Goal: Obtain resource: Obtain resource

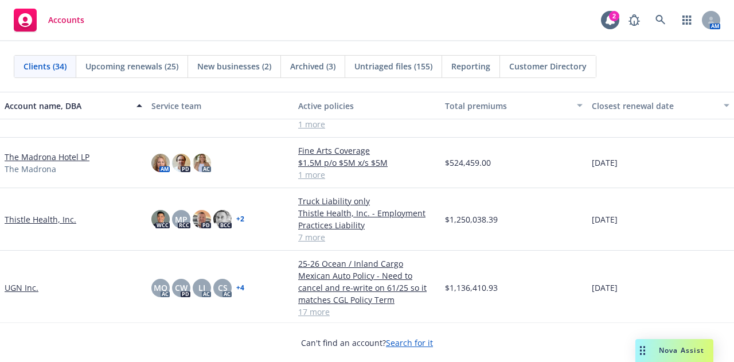
scroll to position [1410, 0]
click at [64, 157] on link "The Madrona Hotel LP" at bounding box center [47, 157] width 85 height 12
click at [67, 152] on link "The Madrona Hotel LP" at bounding box center [47, 157] width 85 height 12
click at [46, 157] on link "The Madrona Hotel LP" at bounding box center [47, 157] width 85 height 12
click at [444, 37] on div "Accounts 2 AM" at bounding box center [367, 20] width 734 height 41
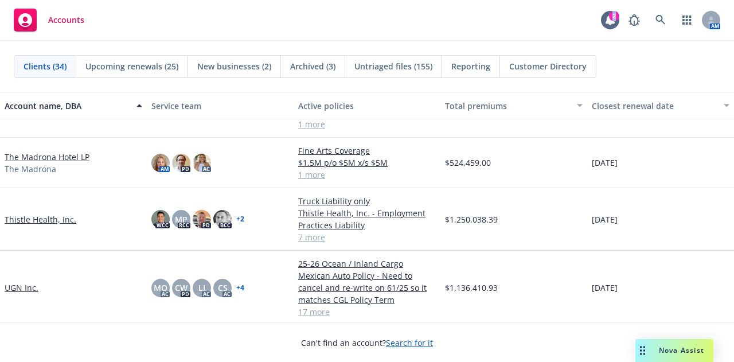
click at [444, 37] on div "Accounts 2 AM" at bounding box center [367, 20] width 734 height 41
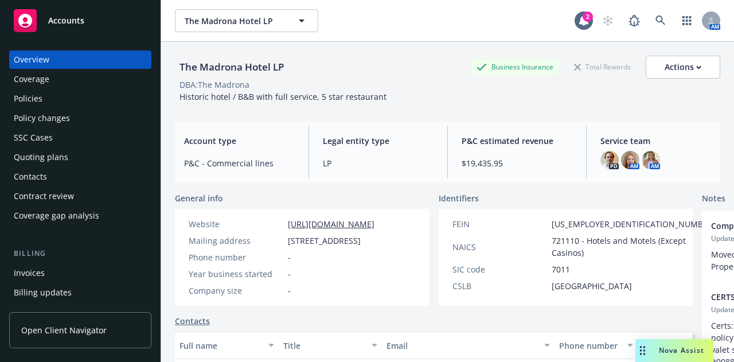
click at [103, 98] on div "Policies" at bounding box center [80, 98] width 133 height 18
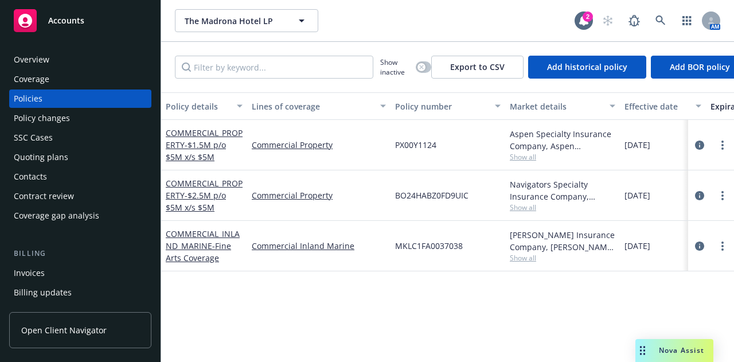
click at [406, 205] on div "BO24HABZ0FD9UIC" at bounding box center [447, 195] width 115 height 50
click at [425, 67] on button "button" at bounding box center [423, 66] width 15 height 11
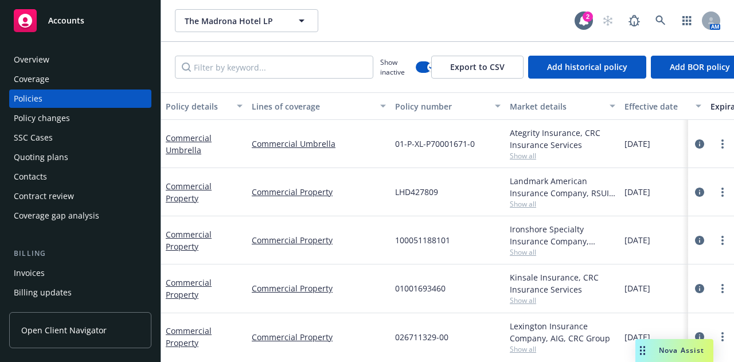
click at [649, 106] on div "Effective date" at bounding box center [656, 106] width 64 height 12
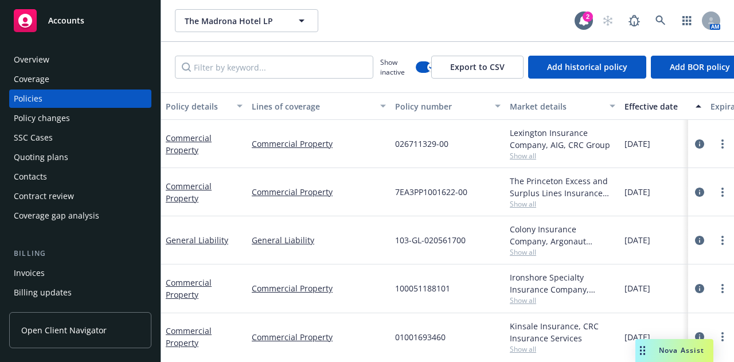
click at [649, 106] on div "Effective date" at bounding box center [656, 106] width 64 height 12
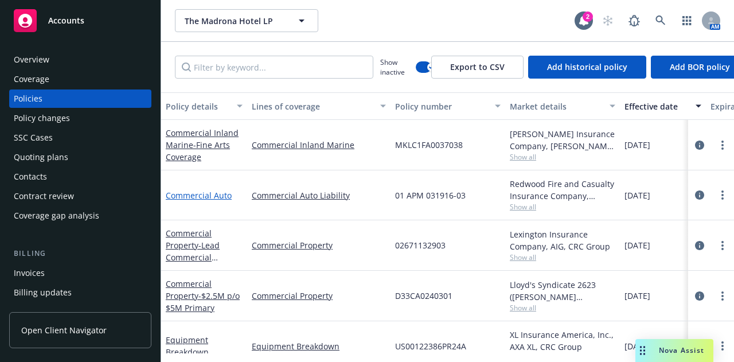
click at [204, 193] on link "Commercial Auto" at bounding box center [199, 195] width 66 height 11
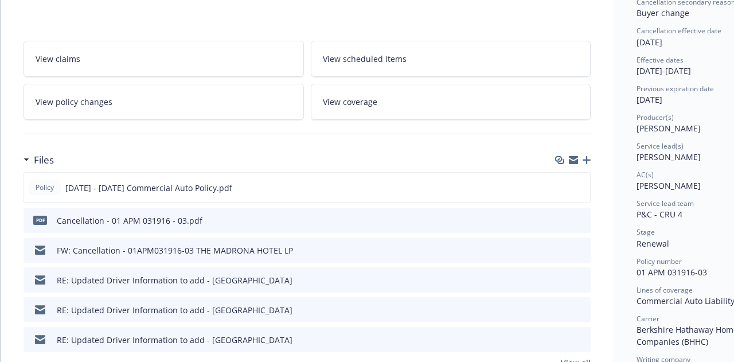
scroll to position [166, 0]
click at [578, 217] on icon "preview file" at bounding box center [579, 220] width 10 height 8
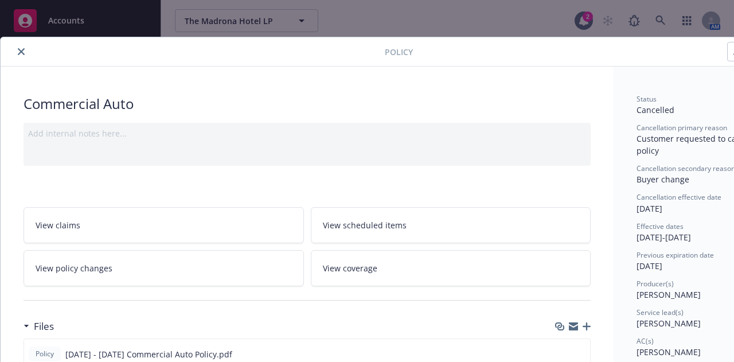
click at [22, 52] on icon "close" at bounding box center [21, 51] width 7 height 7
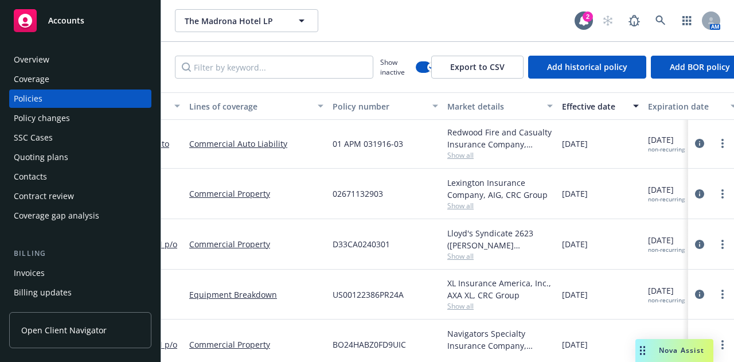
scroll to position [52, 0]
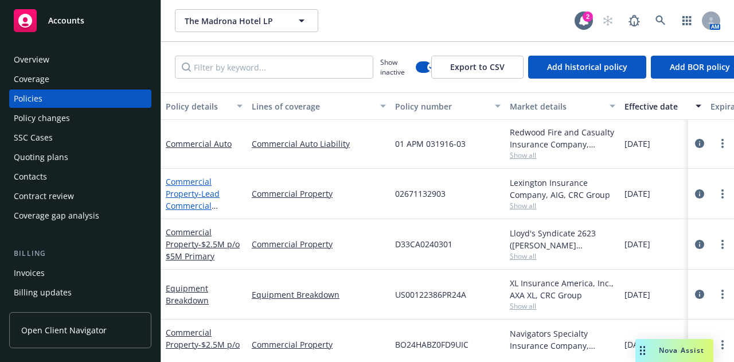
click at [191, 187] on link "Commercial Property - Lead Commercial Property $2.5M p/o $5M" at bounding box center [202, 205] width 73 height 59
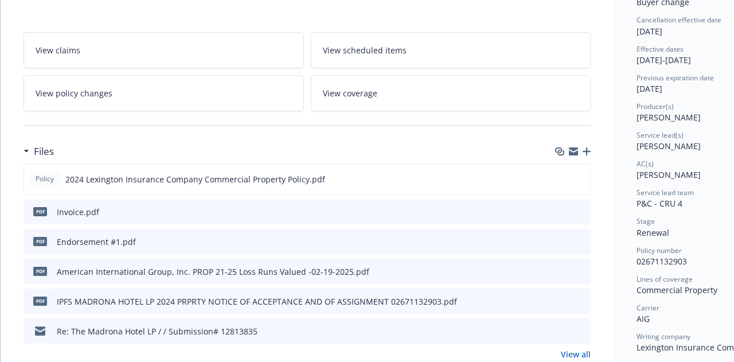
scroll to position [177, 0]
click at [581, 238] on icon "preview file" at bounding box center [579, 241] width 10 height 8
click at [561, 208] on icon "download file" at bounding box center [560, 211] width 9 height 9
click at [562, 240] on icon "download file" at bounding box center [560, 241] width 9 height 9
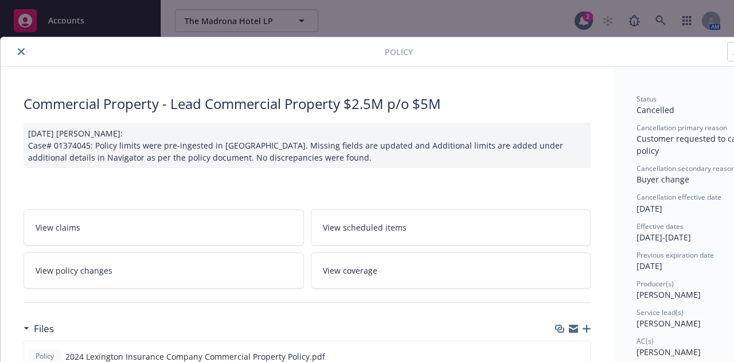
click at [23, 46] on button "close" at bounding box center [21, 52] width 14 height 14
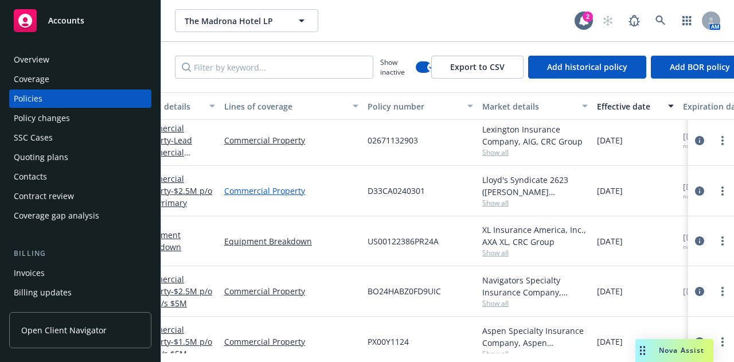
scroll to position [100, 0]
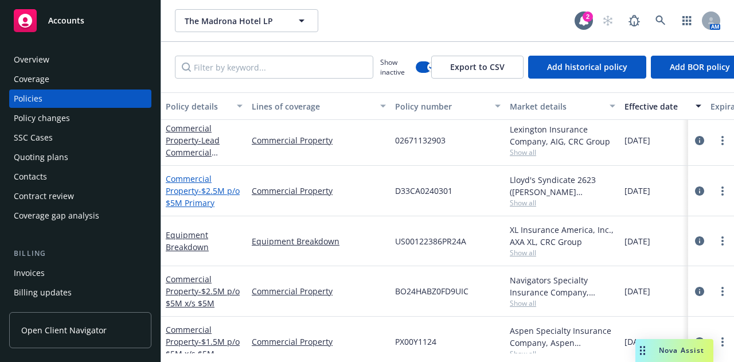
click at [220, 191] on span "- $2.5M p/o $5M Primary" at bounding box center [203, 196] width 74 height 23
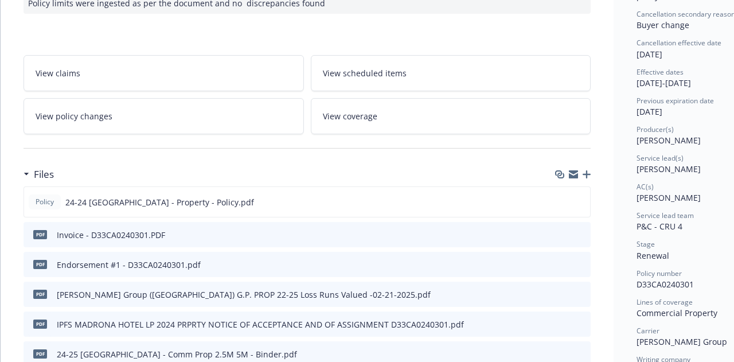
scroll to position [166, 0]
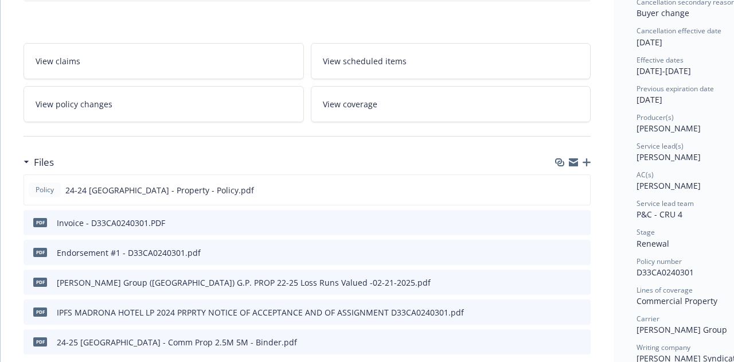
click at [584, 226] on icon "preview file" at bounding box center [579, 222] width 10 height 8
click at [561, 226] on icon "download file" at bounding box center [560, 221] width 9 height 9
click at [560, 256] on icon "download file" at bounding box center [560, 251] width 9 height 9
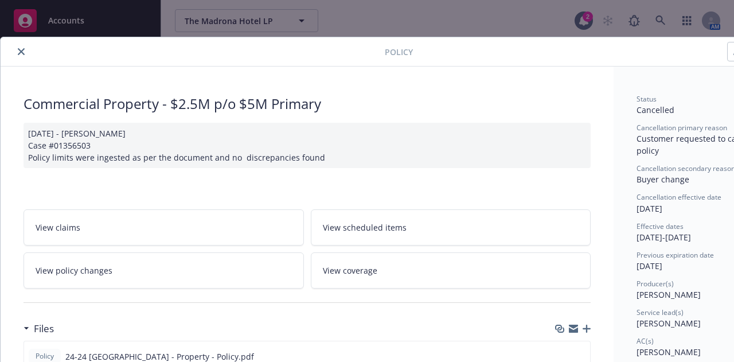
click at [23, 53] on icon "close" at bounding box center [21, 51] width 7 height 7
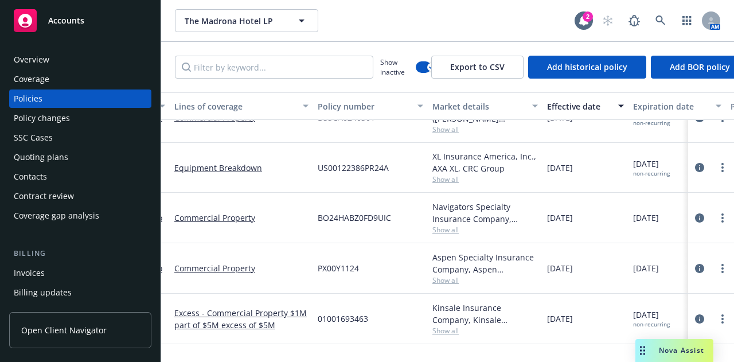
scroll to position [170, 0]
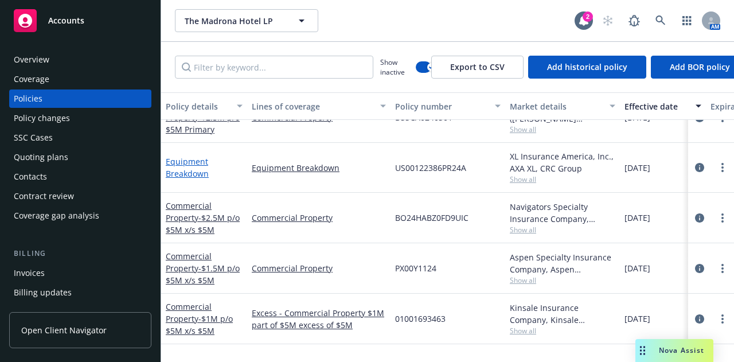
click at [198, 161] on link "Equipment Breakdown" at bounding box center [187, 167] width 43 height 23
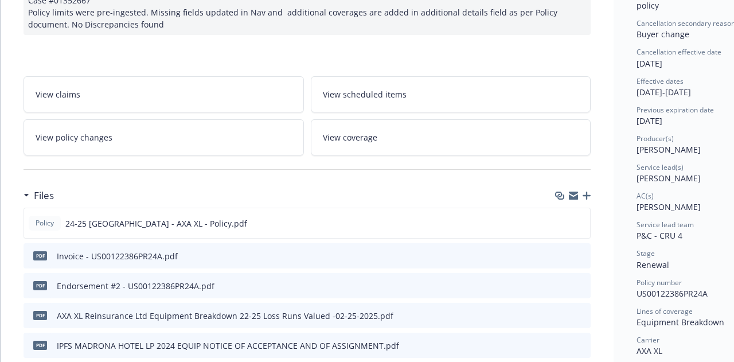
scroll to position [144, 0]
click at [564, 254] on icon "download file" at bounding box center [560, 255] width 9 height 9
click at [564, 283] on icon "download file" at bounding box center [560, 284] width 7 height 7
click at [578, 253] on icon "preview file" at bounding box center [579, 256] width 10 height 8
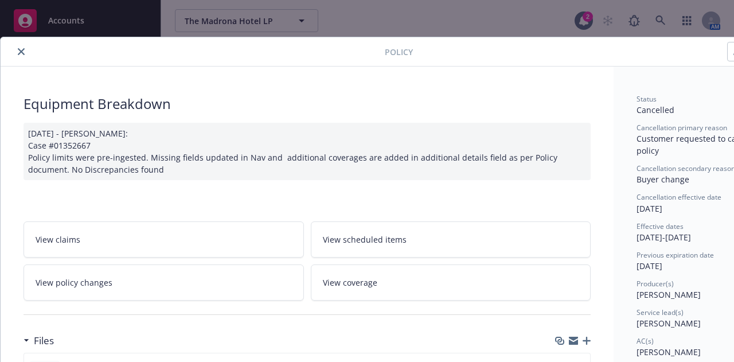
click at [20, 49] on icon "close" at bounding box center [21, 51] width 7 height 7
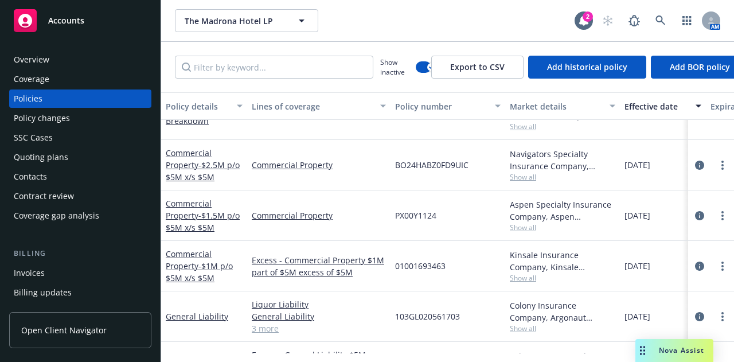
scroll to position [217, 0]
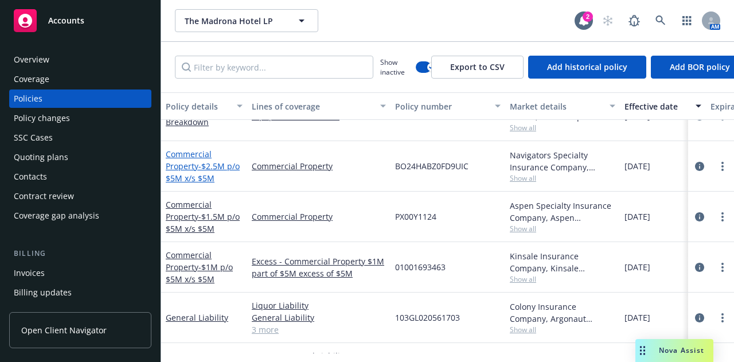
click at [217, 173] on span "- $2.5M p/o $5M x/s $5M" at bounding box center [203, 172] width 74 height 23
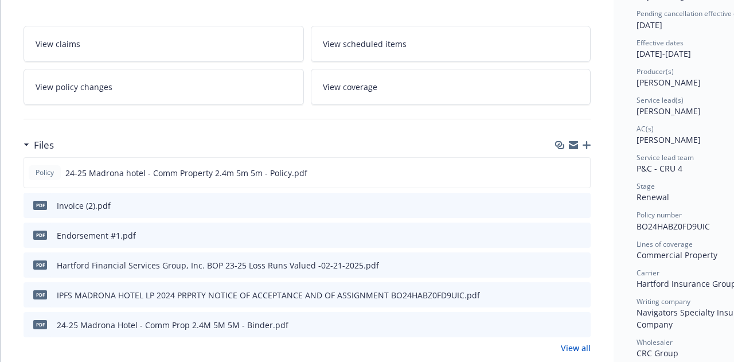
scroll to position [185, 0]
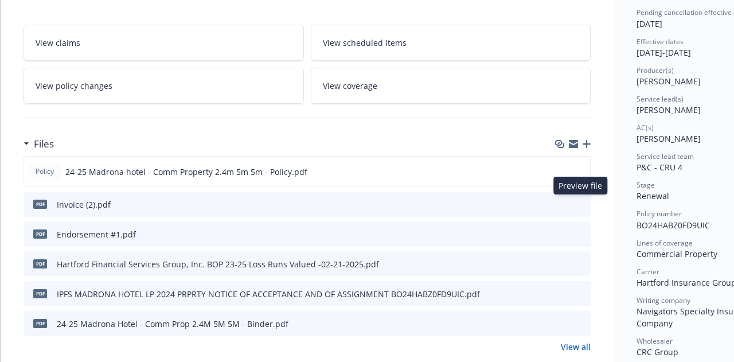
click at [581, 201] on icon "preview file" at bounding box center [579, 204] width 10 height 8
click at [561, 205] on icon "download file" at bounding box center [560, 206] width 9 height 3
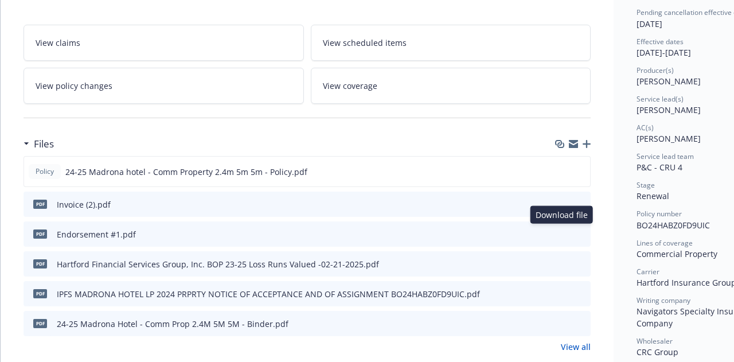
click at [560, 234] on icon "download file" at bounding box center [560, 233] width 9 height 9
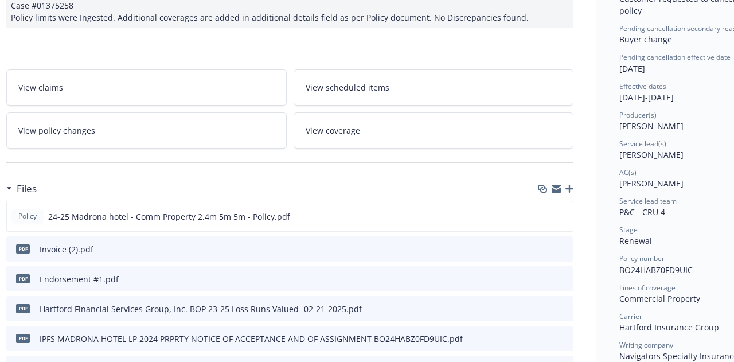
scroll to position [0, 17]
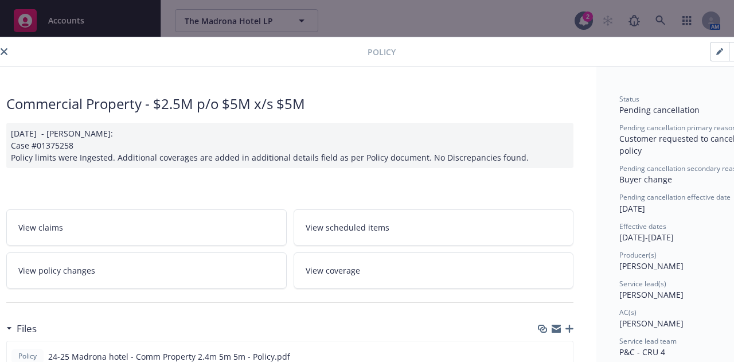
click at [5, 56] on button "close" at bounding box center [4, 52] width 14 height 14
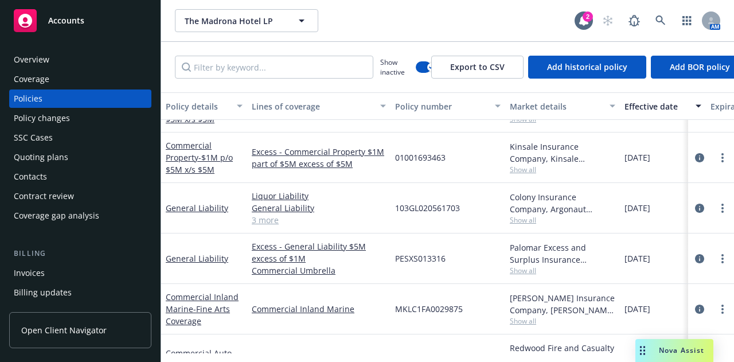
scroll to position [320, 0]
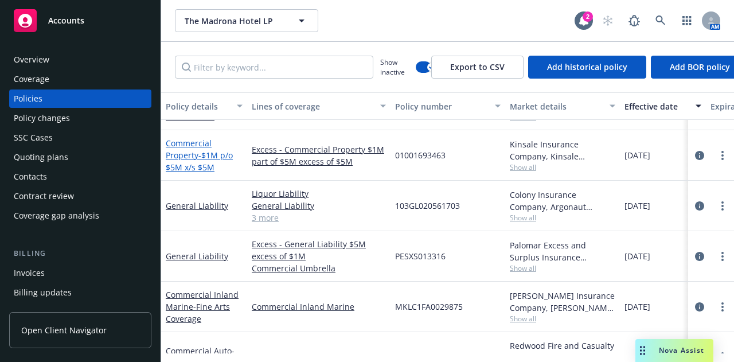
click at [185, 144] on link "Commercial Property - $1M p/o $5M x/s $5M" at bounding box center [199, 155] width 67 height 35
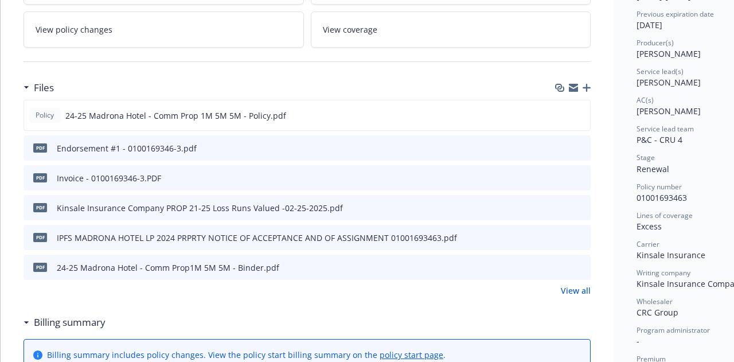
scroll to position [240, 0]
click at [576, 144] on icon "preview file" at bounding box center [579, 148] width 10 height 8
click at [562, 148] on icon "download file" at bounding box center [560, 147] width 9 height 9
click at [363, 331] on div "Billing summary" at bounding box center [307, 323] width 567 height 24
click at [562, 173] on icon "download file" at bounding box center [560, 177] width 9 height 9
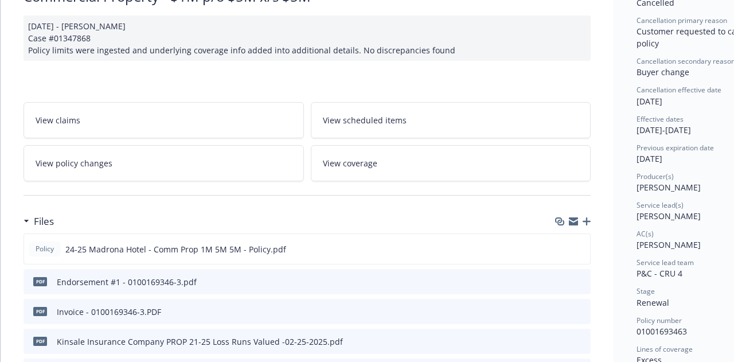
scroll to position [0, 0]
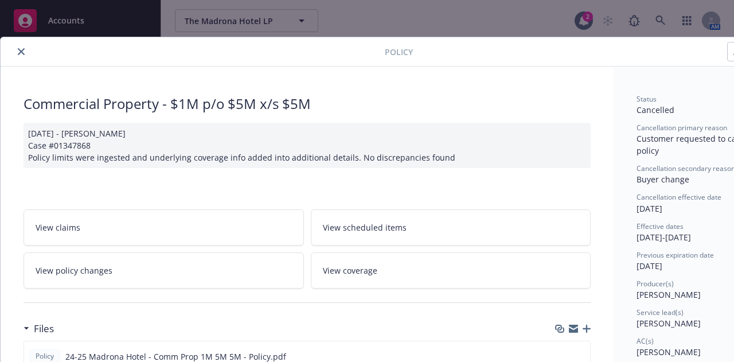
click at [25, 51] on button "close" at bounding box center [21, 52] width 14 height 14
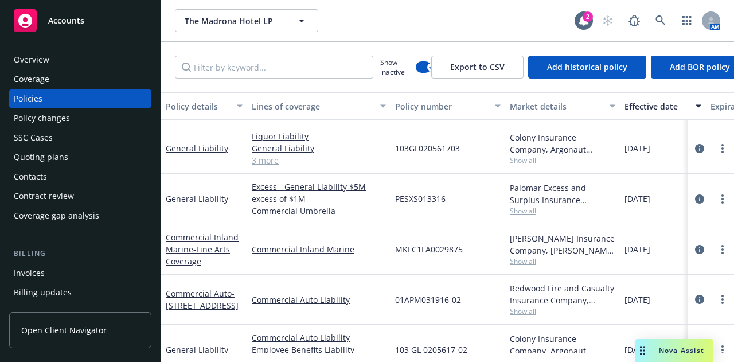
scroll to position [370, 0]
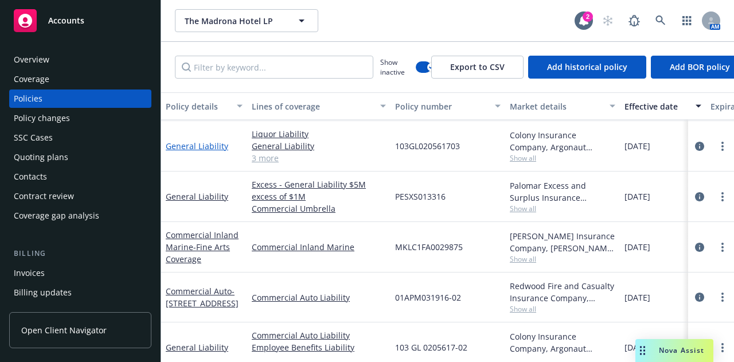
click at [218, 140] on link "General Liability" at bounding box center [197, 145] width 62 height 11
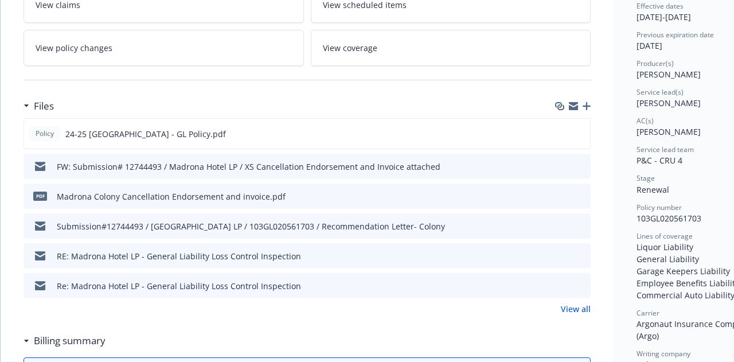
scroll to position [222, 0]
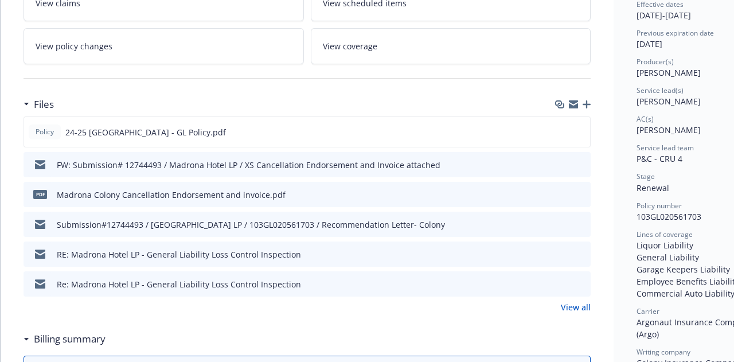
click at [581, 190] on icon "preview file" at bounding box center [579, 194] width 10 height 8
click at [561, 190] on icon "download file" at bounding box center [560, 193] width 9 height 9
click at [400, 331] on div "Billing summary" at bounding box center [307, 339] width 567 height 24
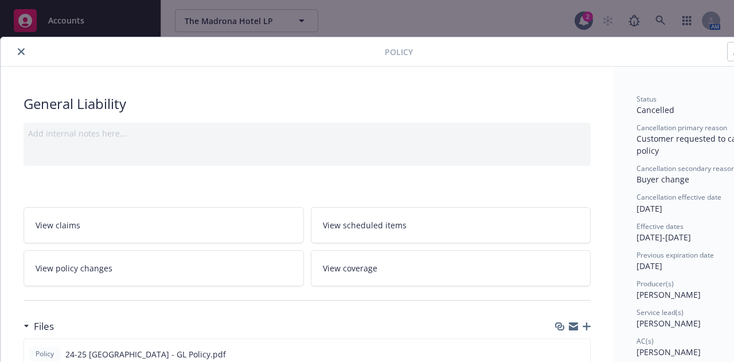
click at [21, 49] on icon "close" at bounding box center [21, 51] width 7 height 7
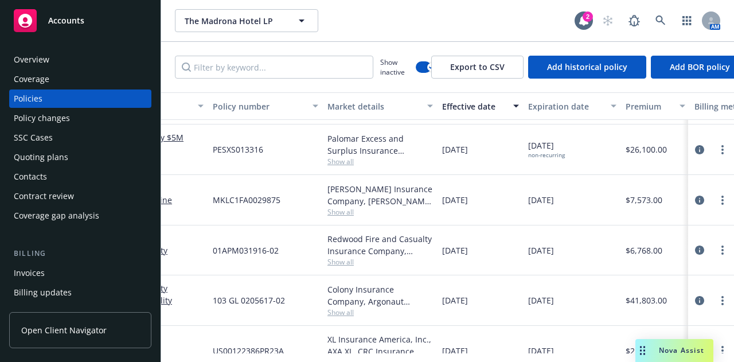
scroll to position [413, 0]
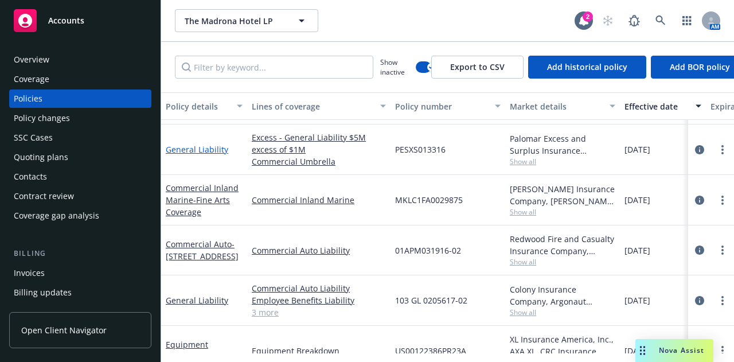
click at [190, 151] on link "General Liability" at bounding box center [197, 149] width 62 height 11
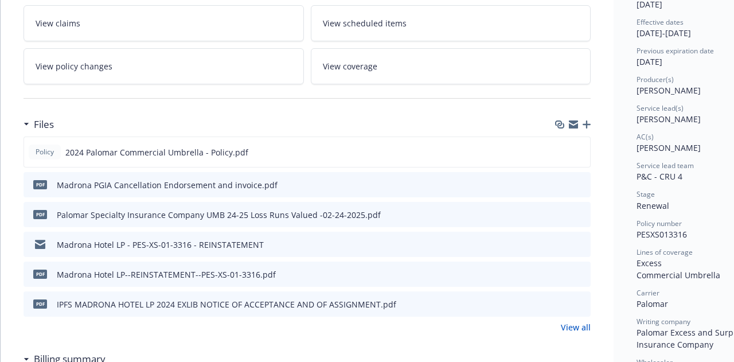
scroll to position [210, 0]
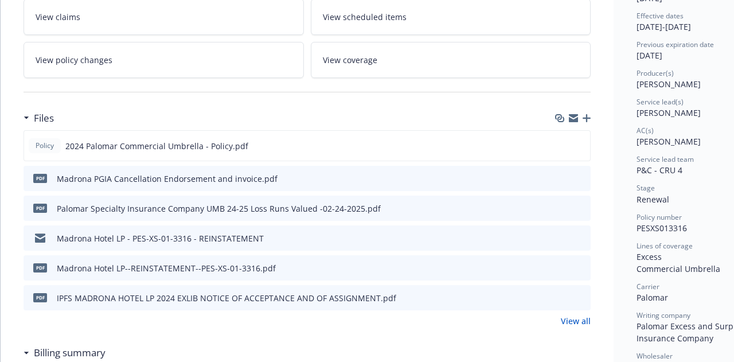
click at [584, 174] on icon "preview file" at bounding box center [579, 178] width 10 height 8
click at [559, 176] on icon "download file" at bounding box center [560, 177] width 9 height 9
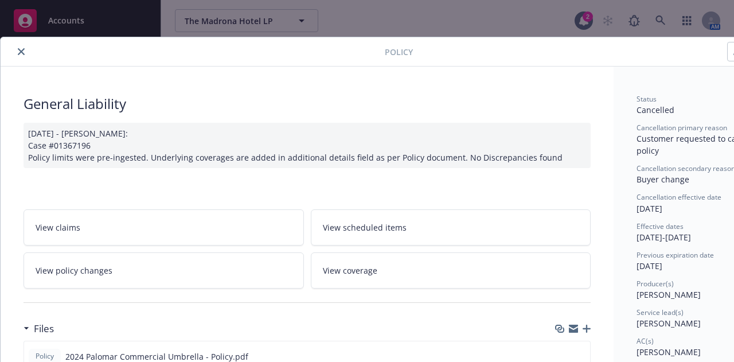
click at [19, 48] on icon "close" at bounding box center [21, 51] width 7 height 7
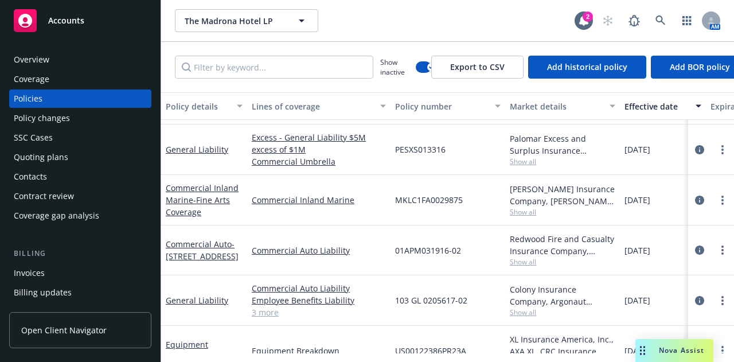
click at [103, 18] on div "Accounts" at bounding box center [80, 20] width 133 height 23
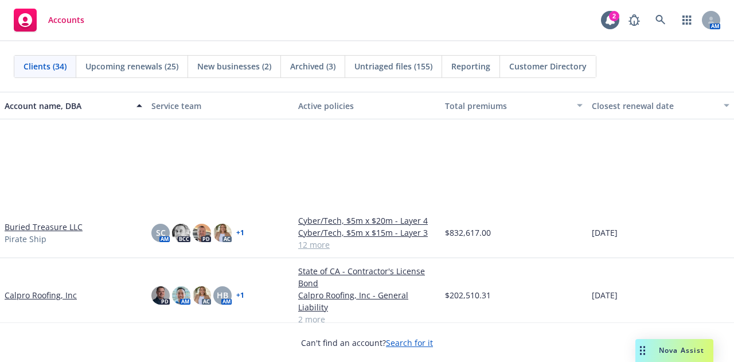
scroll to position [314, 0]
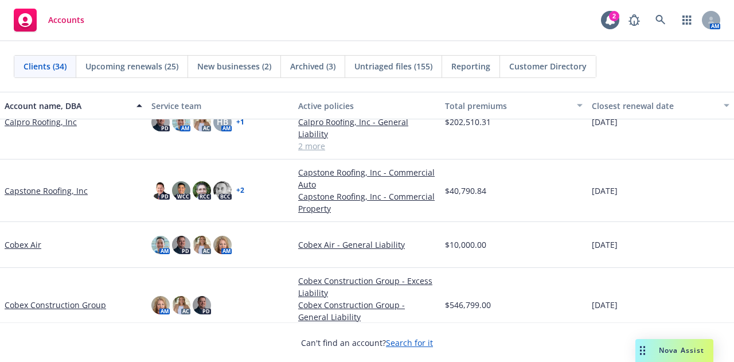
click at [62, 301] on link "Cobex Construction Group" at bounding box center [55, 305] width 101 height 12
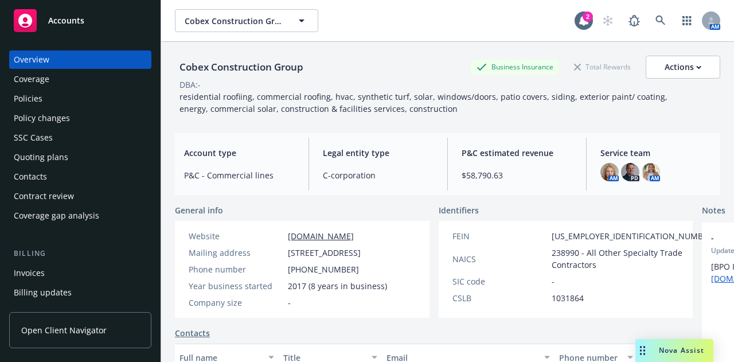
click at [87, 104] on div "Policies" at bounding box center [80, 98] width 133 height 18
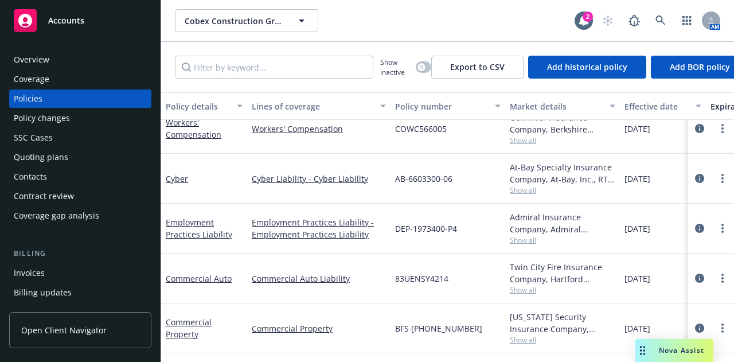
scroll to position [165, 12]
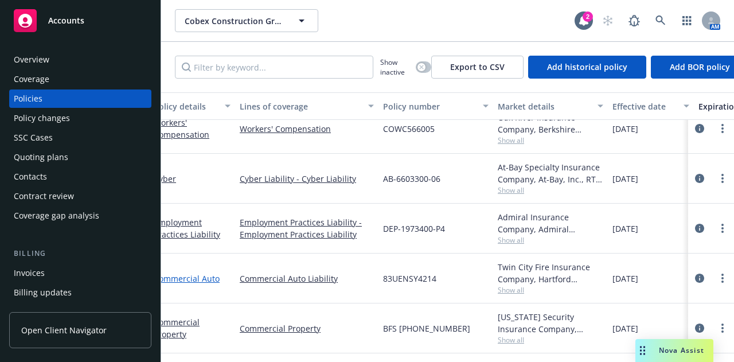
click at [184, 273] on link "Commercial Auto" at bounding box center [187, 278] width 66 height 11
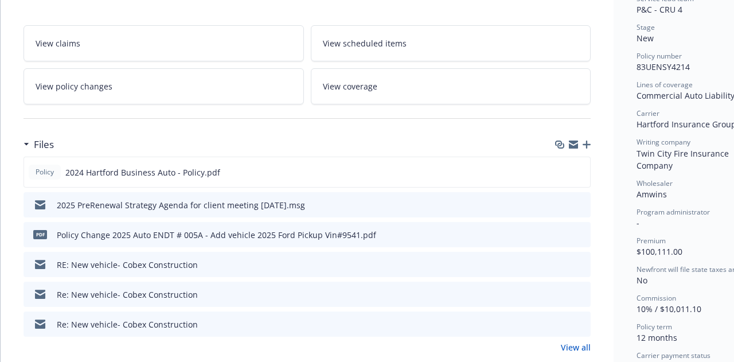
scroll to position [244, 0]
click at [577, 260] on icon "preview file" at bounding box center [579, 264] width 10 height 8
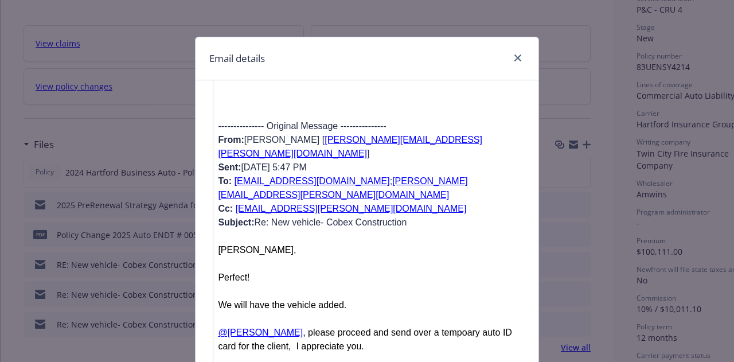
scroll to position [964, 0]
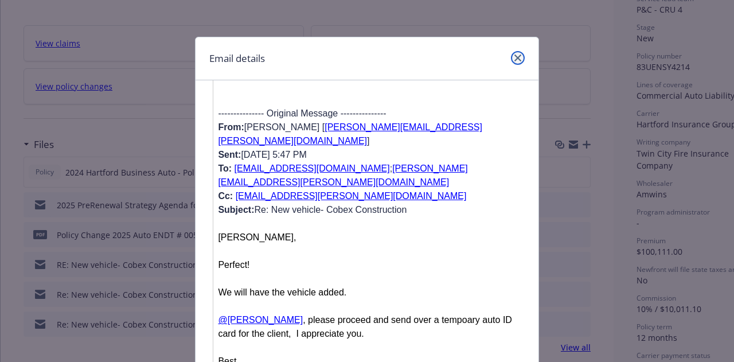
click at [518, 61] on link "close" at bounding box center [518, 58] width 14 height 14
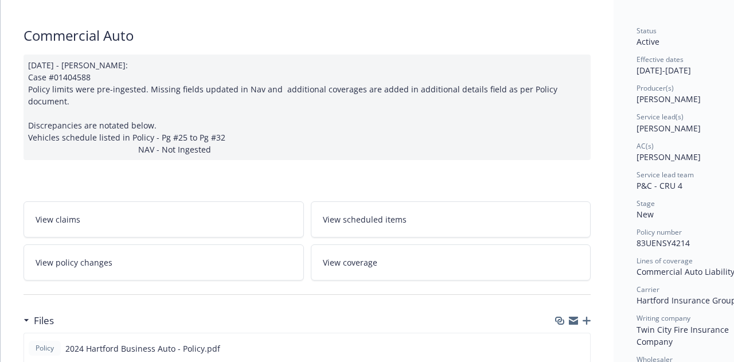
scroll to position [0, 0]
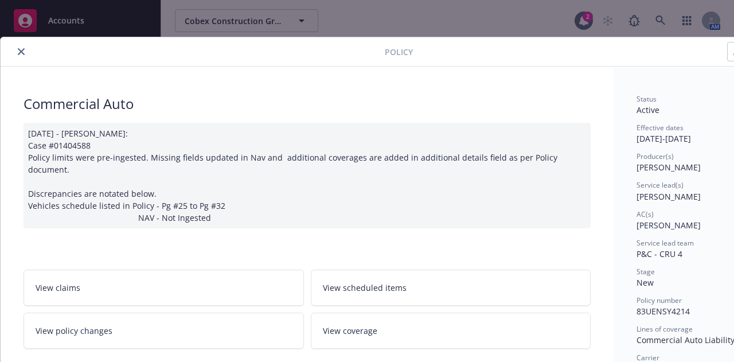
click at [19, 52] on icon "close" at bounding box center [21, 51] width 7 height 7
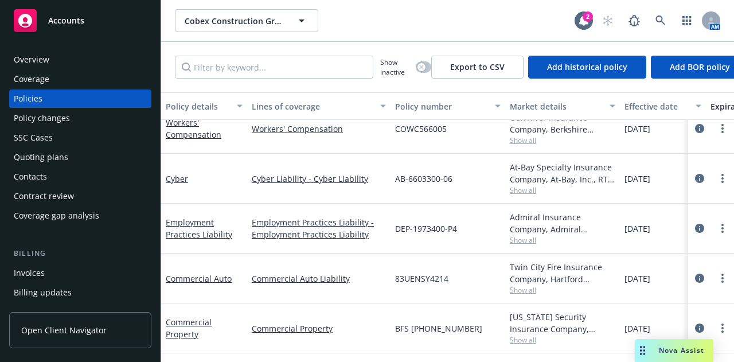
scroll to position [165, 1]
click at [716, 271] on link "more" at bounding box center [722, 278] width 14 height 14
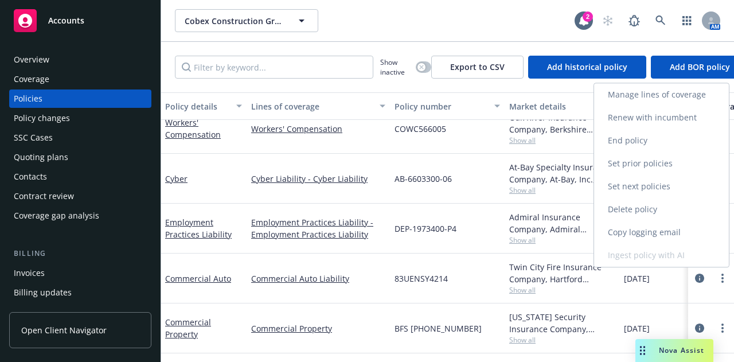
click at [682, 232] on link "Copy logging email" at bounding box center [661, 232] width 135 height 23
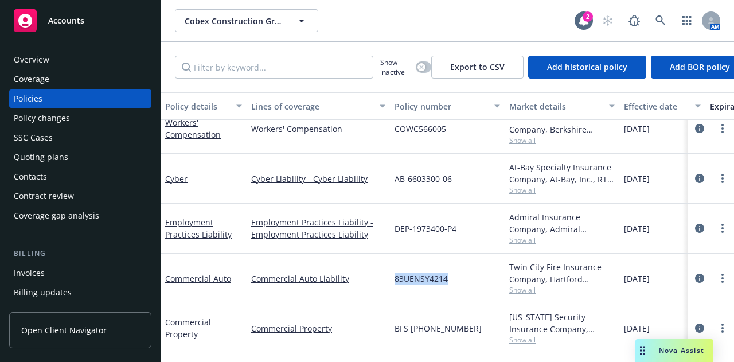
drag, startPoint x: 453, startPoint y: 270, endPoint x: 398, endPoint y: 268, distance: 55.1
click at [398, 268] on div "83UENSY4214" at bounding box center [447, 278] width 115 height 50
click at [450, 264] on div "83UENSY4214" at bounding box center [447, 278] width 115 height 50
drag, startPoint x: 450, startPoint y: 264, endPoint x: 404, endPoint y: 273, distance: 47.3
click at [404, 273] on div "83UENSY4214" at bounding box center [447, 278] width 115 height 50
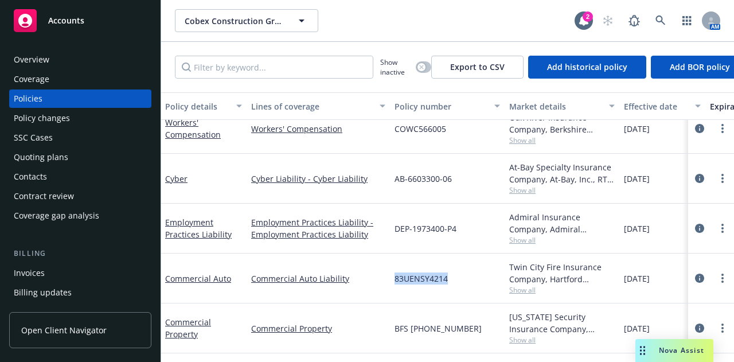
click at [125, 24] on div "Accounts" at bounding box center [80, 20] width 133 height 23
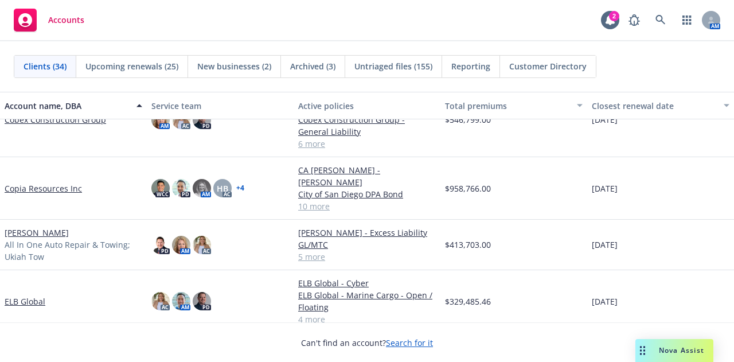
scroll to position [454, 0]
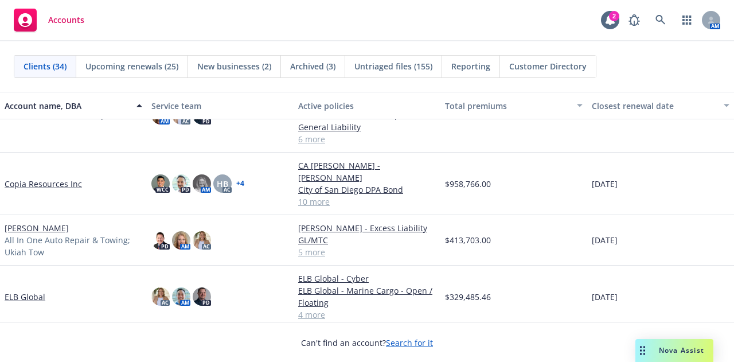
click at [71, 180] on link "Copia Resources Inc" at bounding box center [43, 184] width 77 height 12
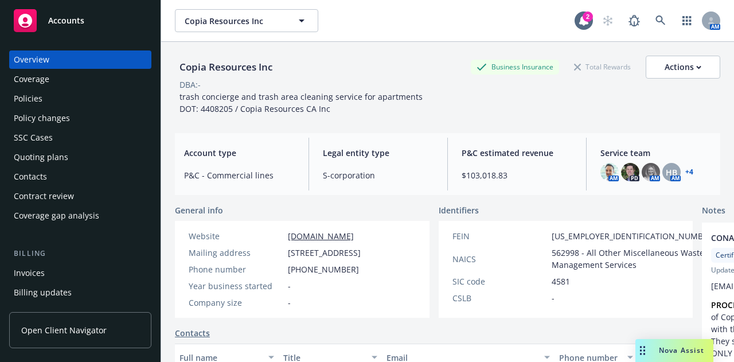
click at [685, 172] on link "+ 4" at bounding box center [689, 172] width 8 height 7
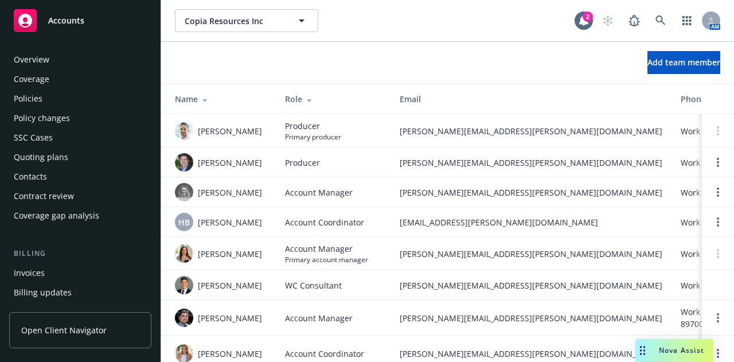
click at [122, 64] on div "Overview" at bounding box center [80, 59] width 133 height 18
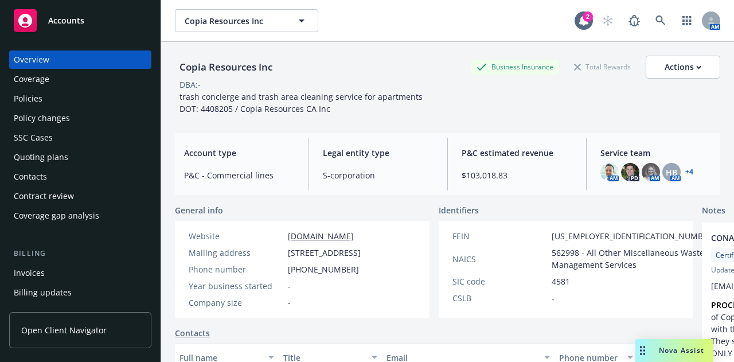
click at [371, 19] on div "Copia Resources Inc Copia Resources Inc" at bounding box center [375, 20] width 400 height 23
click at [435, 44] on div "Copia Resources Inc Business Insurance Total Rewards Actions DBA: - trash conci…" at bounding box center [447, 83] width 545 height 82
click at [83, 33] on link "Accounts" at bounding box center [80, 21] width 142 height 32
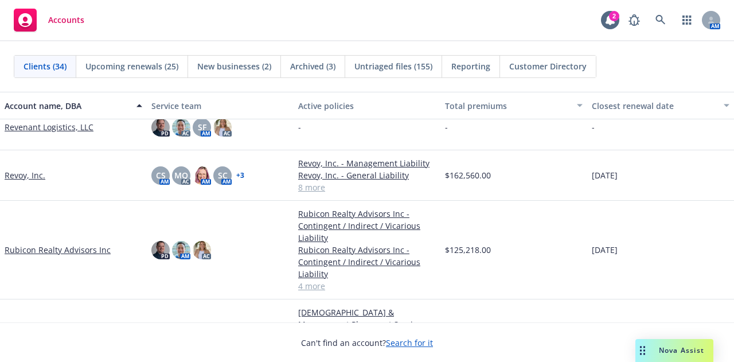
scroll to position [1211, 0]
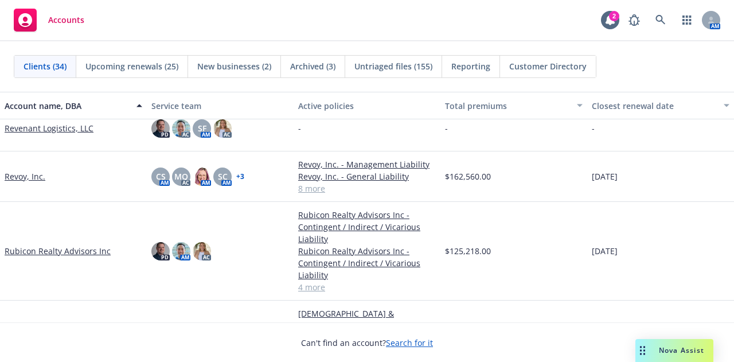
click at [36, 175] on link "Revoy, Inc." at bounding box center [25, 176] width 41 height 12
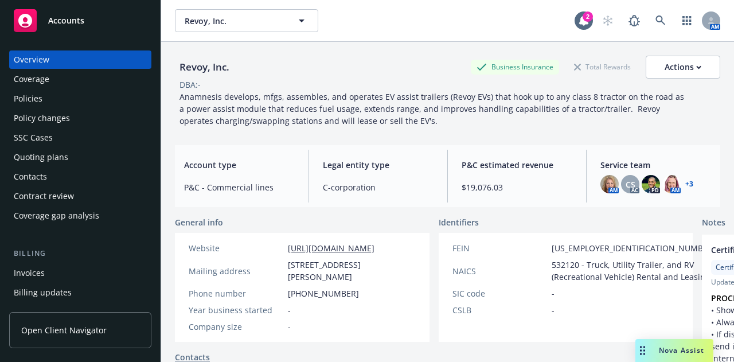
click at [685, 185] on link "+ 3" at bounding box center [689, 184] width 8 height 7
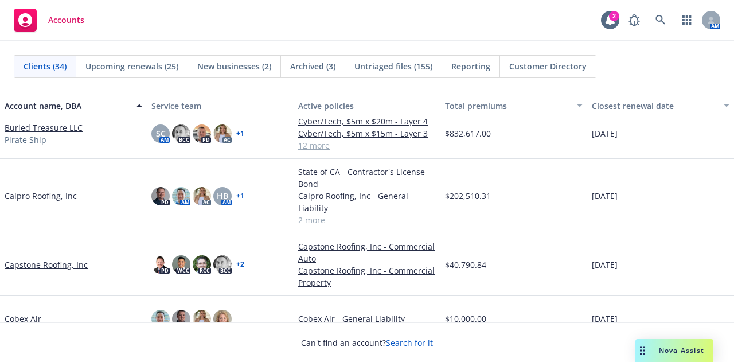
scroll to position [389, 0]
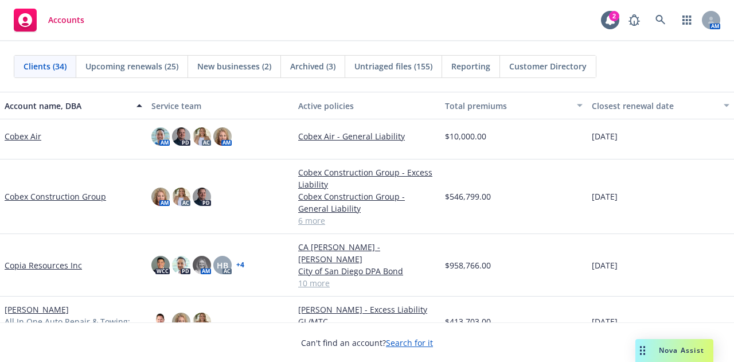
click at [22, 190] on link "Cobex Construction Group" at bounding box center [55, 196] width 101 height 12
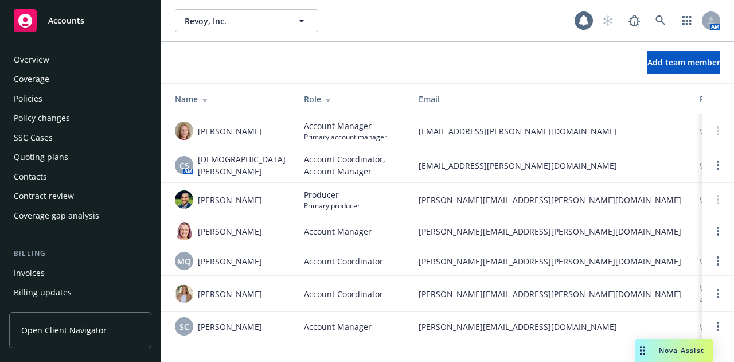
scroll to position [404, 0]
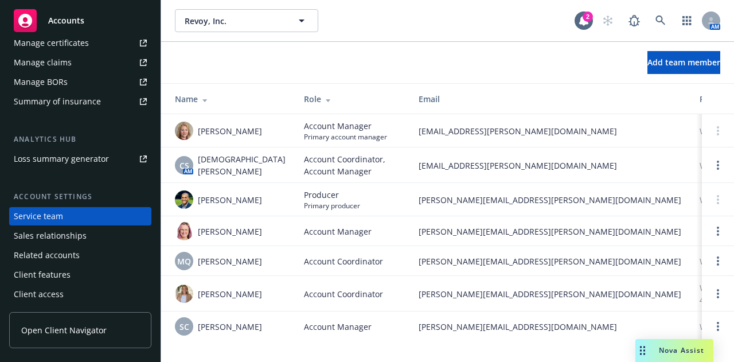
click at [393, 29] on div "Revoy, Inc. Revoy, Inc." at bounding box center [375, 20] width 400 height 23
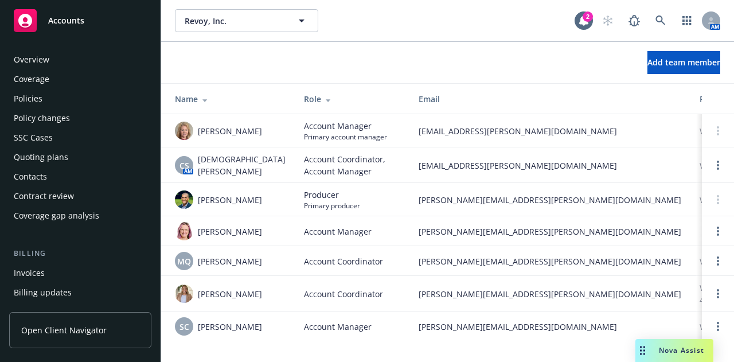
click at [113, 60] on div "Overview" at bounding box center [80, 59] width 133 height 18
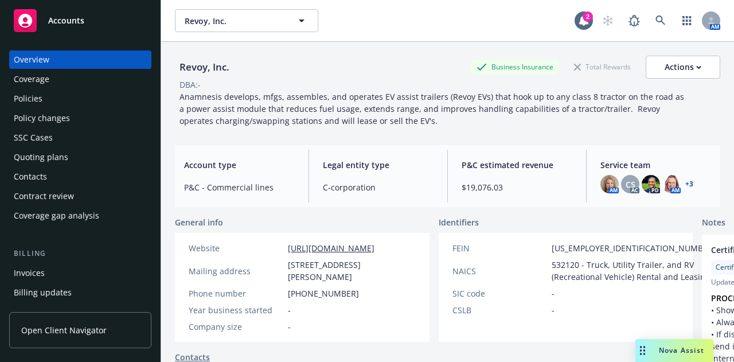
click at [109, 9] on link "Accounts" at bounding box center [80, 21] width 142 height 32
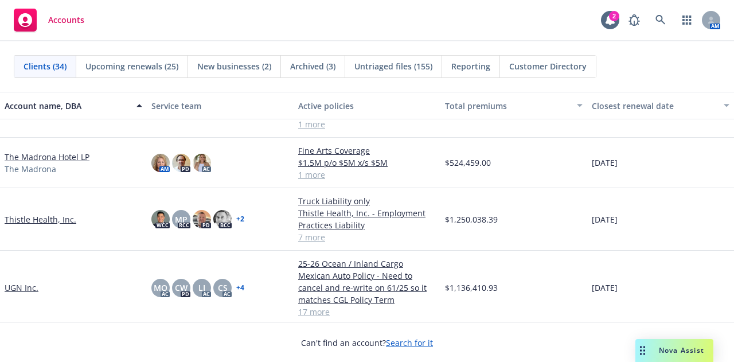
scroll to position [1410, 0]
click at [75, 159] on link "The Madrona Hotel LP" at bounding box center [47, 157] width 85 height 12
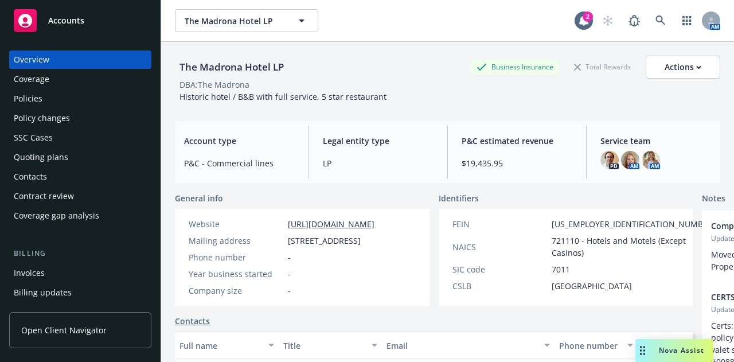
click at [95, 101] on div "Policies" at bounding box center [80, 98] width 133 height 18
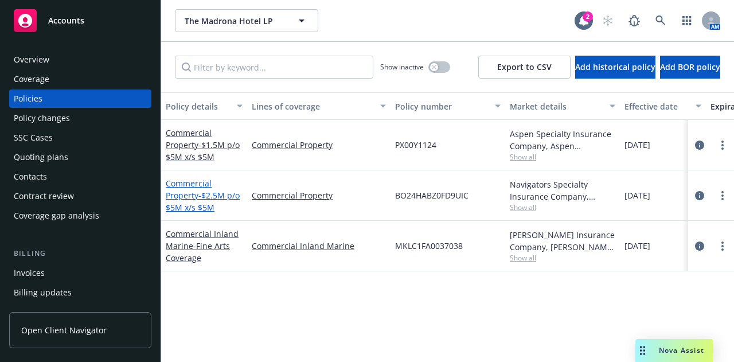
click at [179, 197] on link "Commercial Property - $2.5M p/o $5M x/s $5M" at bounding box center [203, 195] width 74 height 35
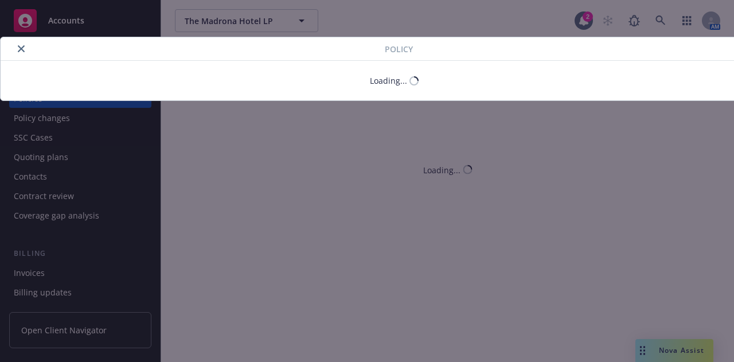
click at [24, 47] on button "close" at bounding box center [21, 49] width 14 height 14
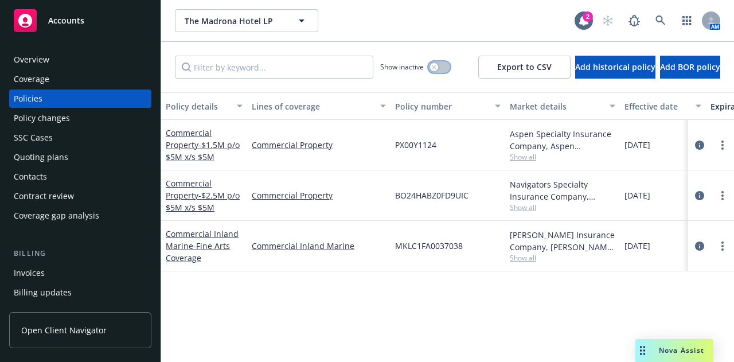
click at [430, 63] on div "button" at bounding box center [434, 67] width 8 height 8
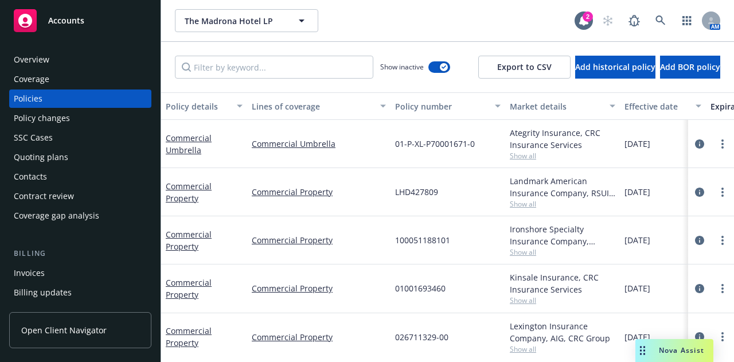
click at [650, 101] on div "Effective date" at bounding box center [656, 106] width 64 height 12
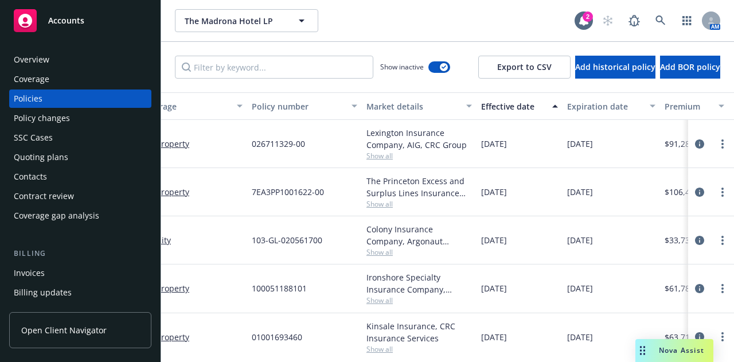
scroll to position [0, 132]
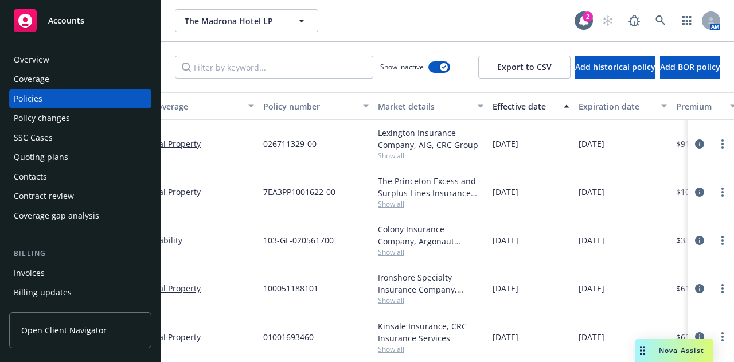
click at [519, 111] on div "Effective date" at bounding box center [524, 106] width 64 height 12
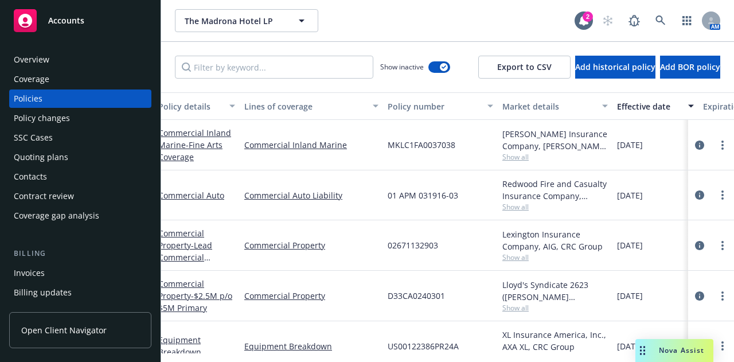
scroll to position [0, 0]
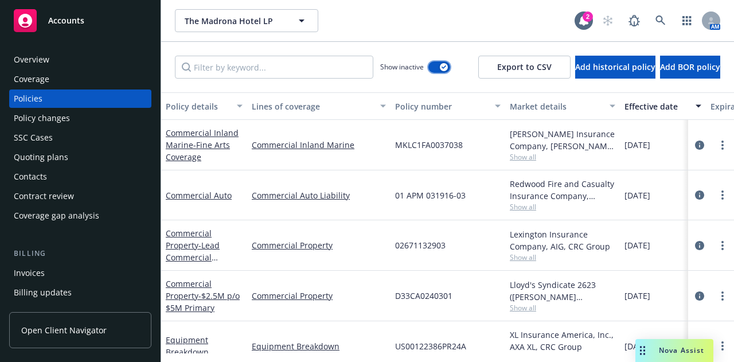
click at [428, 71] on button "button" at bounding box center [439, 66] width 22 height 11
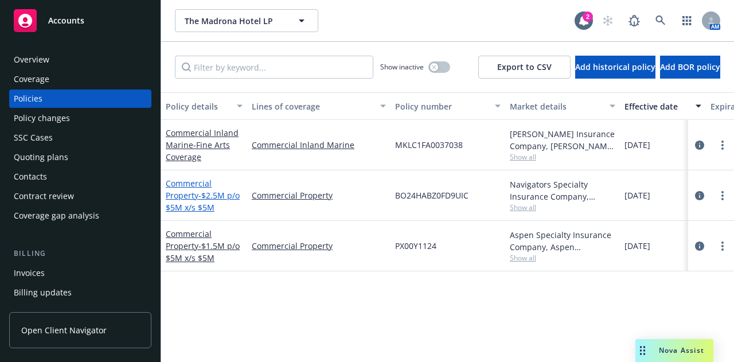
click at [196, 192] on link "Commercial Property - $2.5M p/o $5M x/s $5M" at bounding box center [203, 195] width 74 height 35
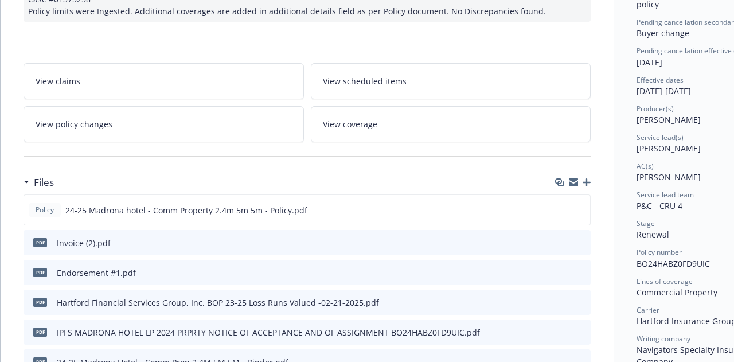
scroll to position [151, 0]
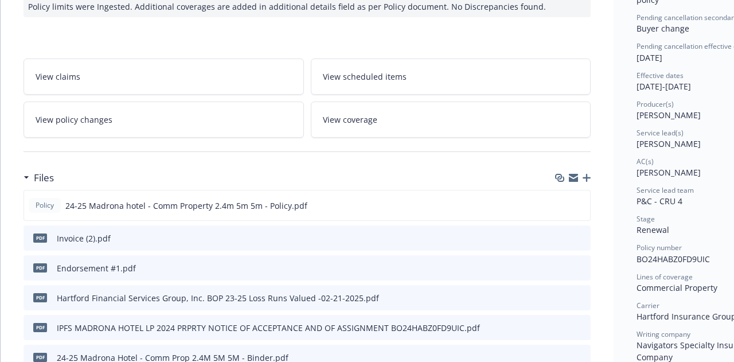
click at [580, 237] on icon "preview file" at bounding box center [579, 237] width 10 height 8
